Goal: Transaction & Acquisition: Purchase product/service

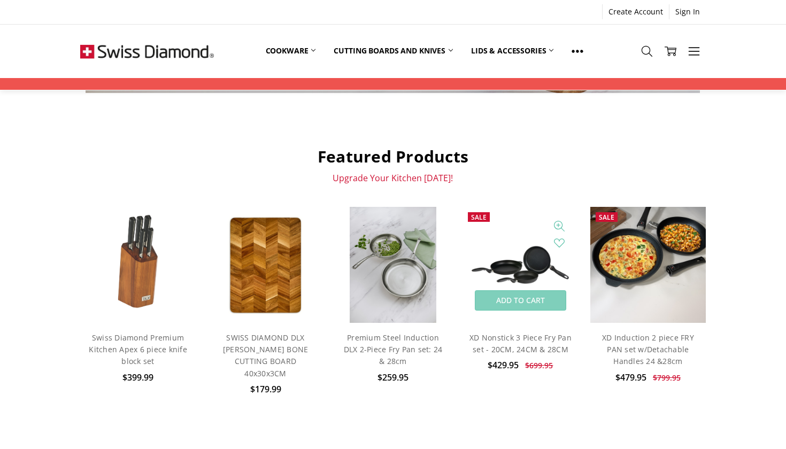
scroll to position [357, 0]
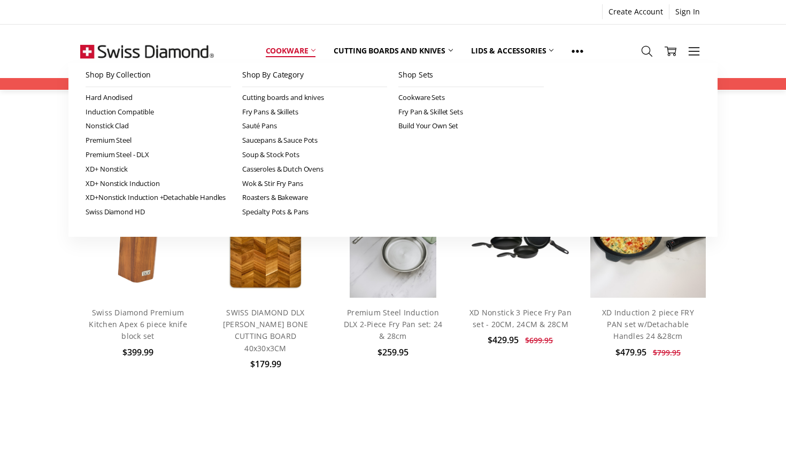
click at [315, 50] on use at bounding box center [313, 50] width 4 height 2
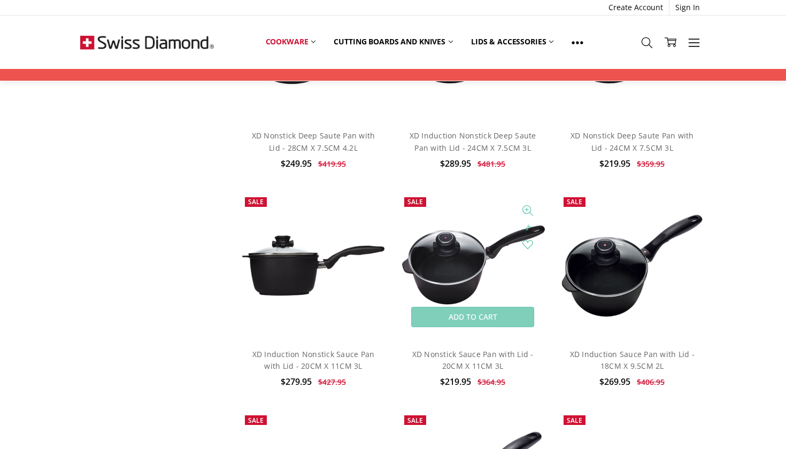
scroll to position [8147, 0]
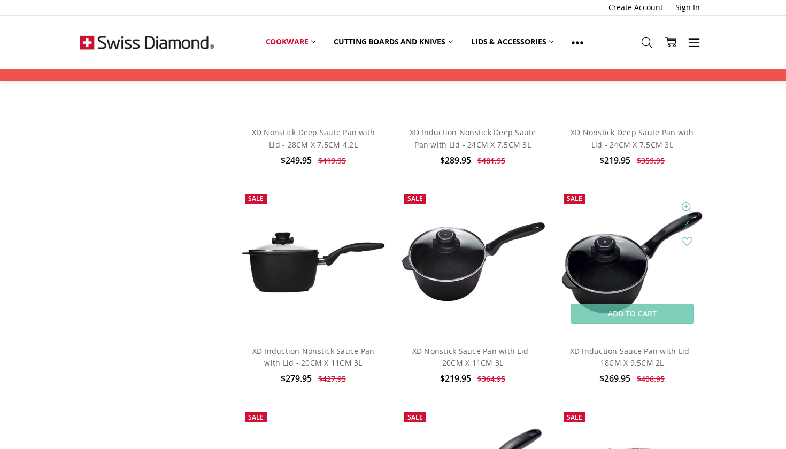
click at [638, 218] on img at bounding box center [632, 262] width 148 height 109
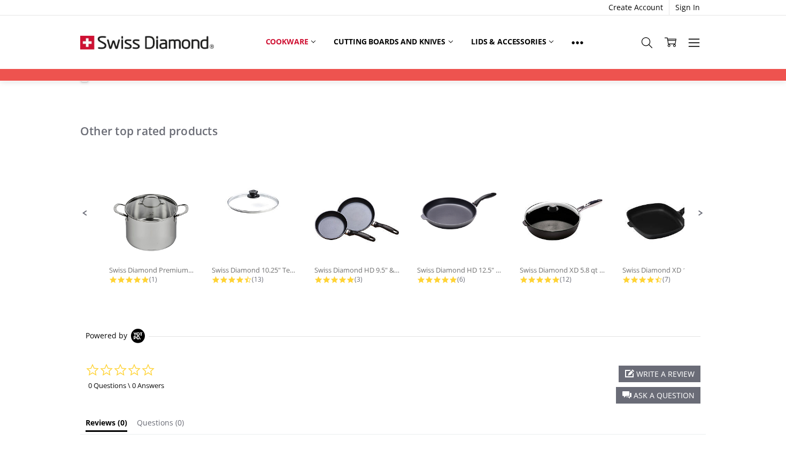
scroll to position [692, 0]
click at [696, 209] on span "Next Promoted Products Page" at bounding box center [701, 214] width 10 height 10
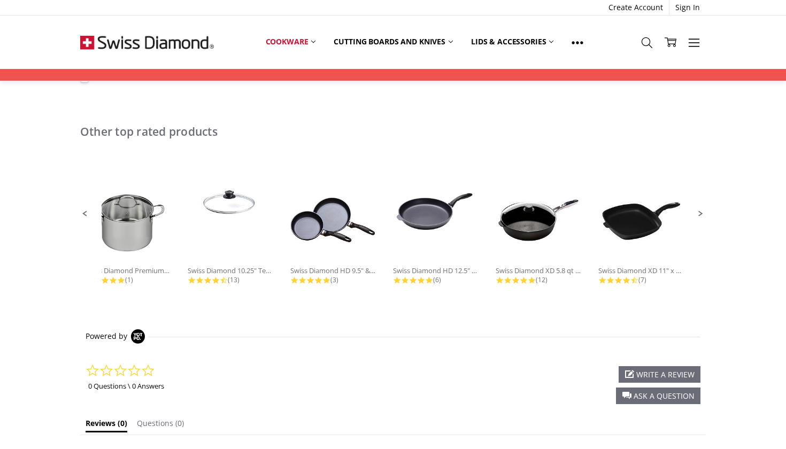
scroll to position [0, 30]
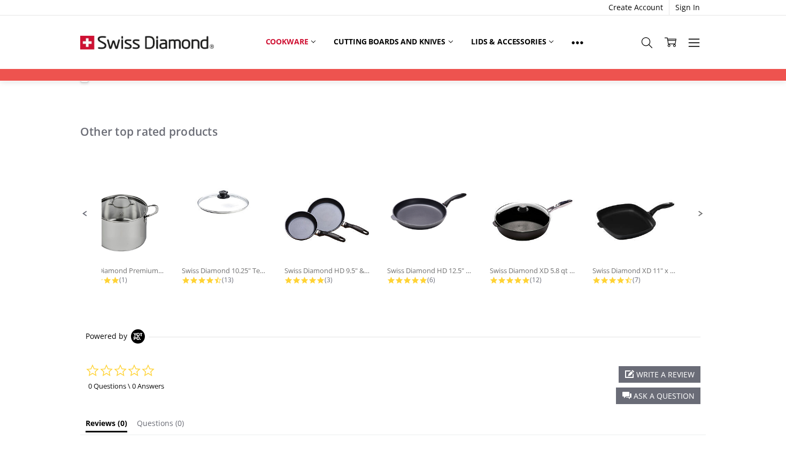
click at [702, 209] on span "Next Promoted Products Page" at bounding box center [701, 214] width 10 height 10
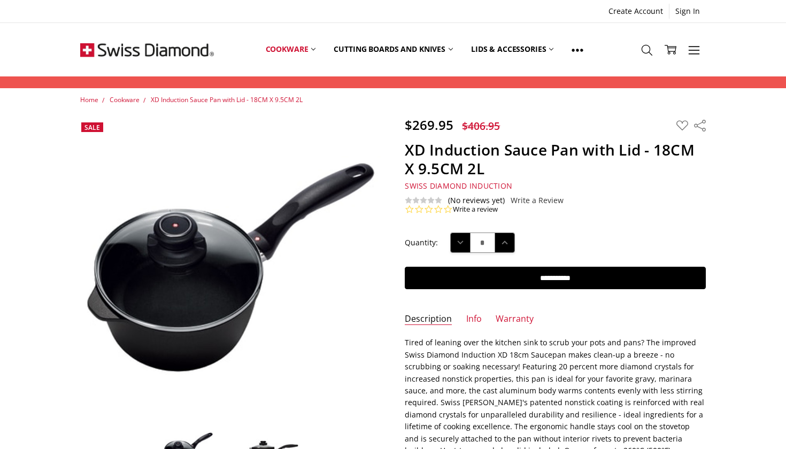
scroll to position [0, 0]
